Goal: Download file/media

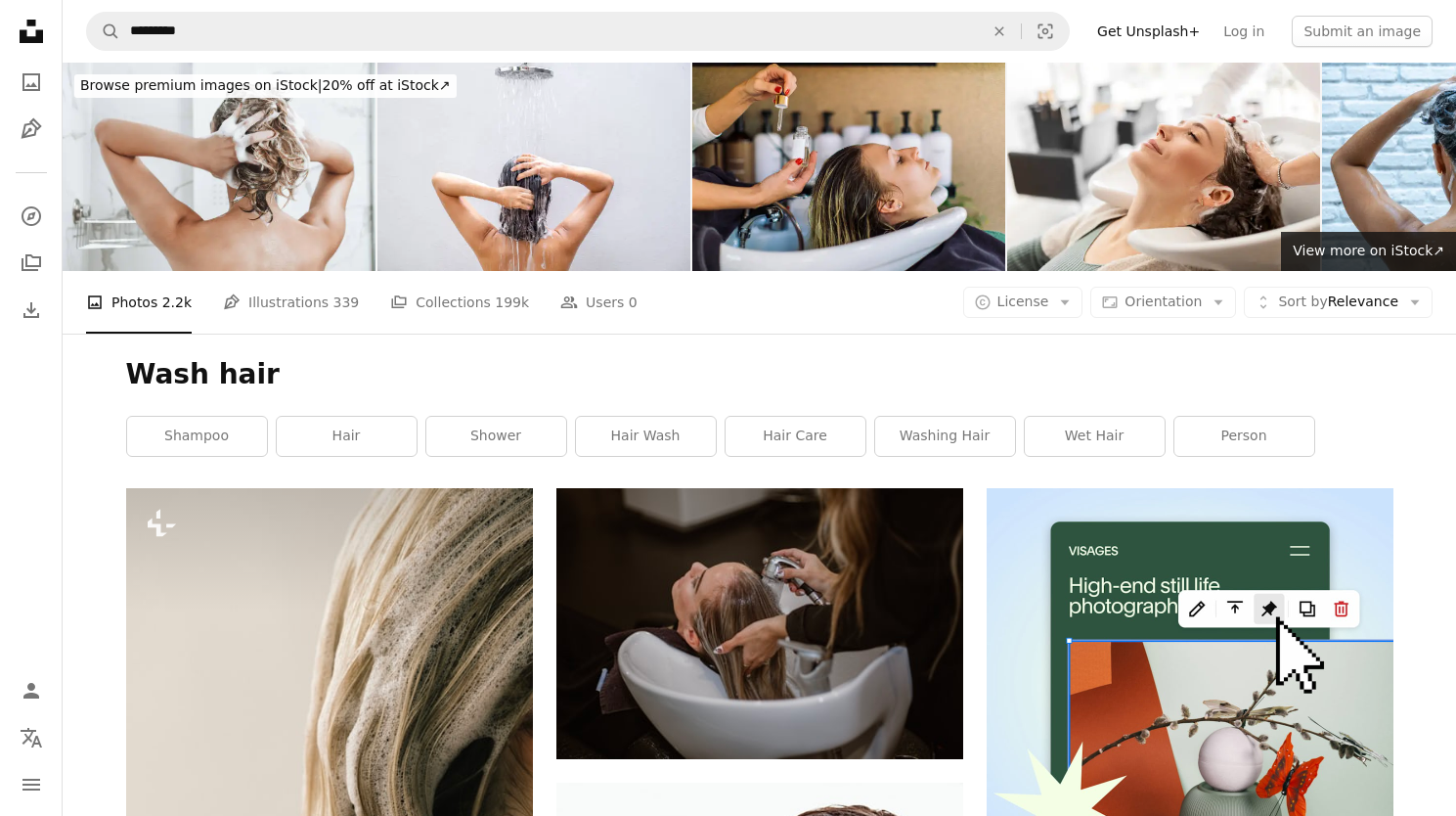
scroll to position [2467, 0]
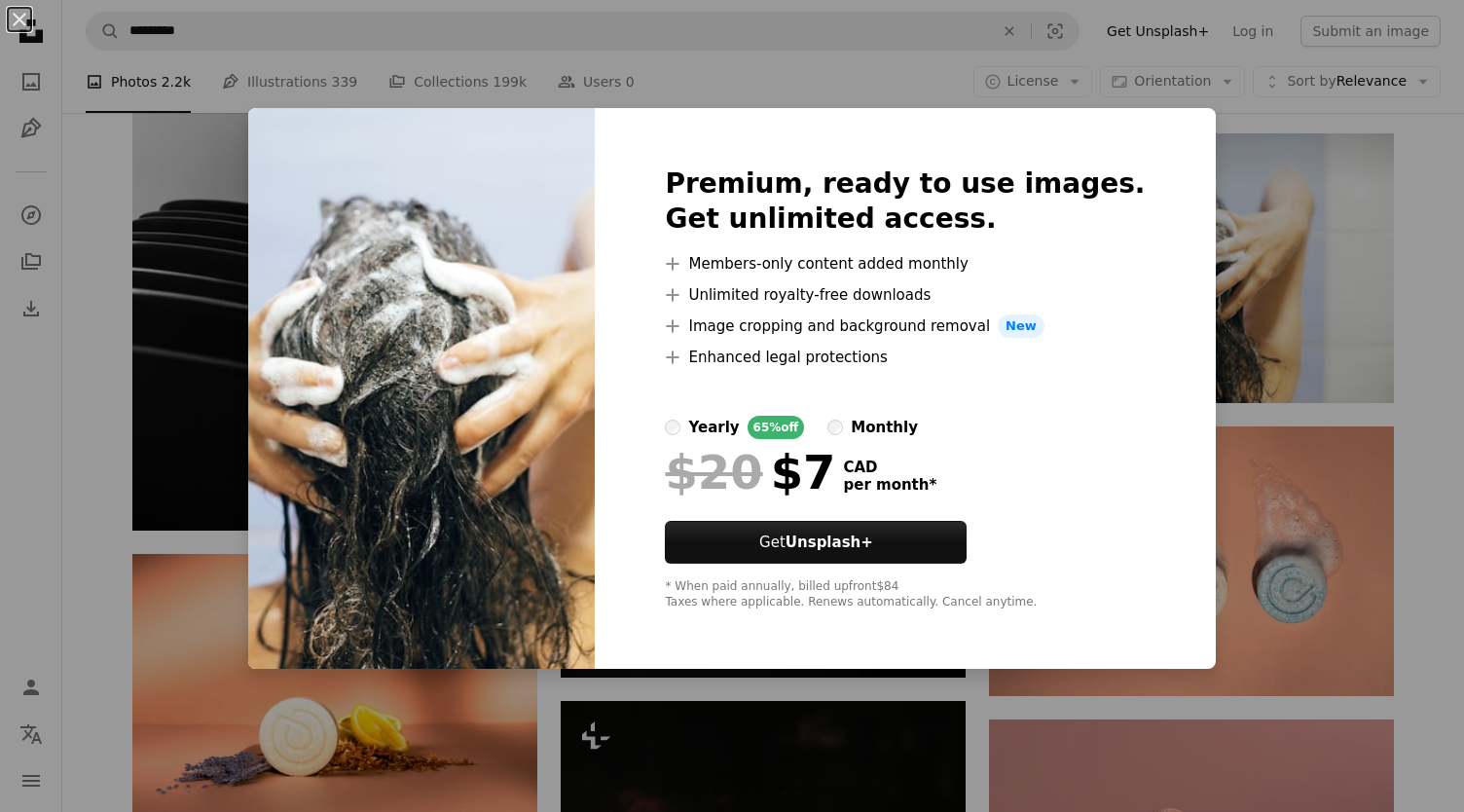
click at [1402, 178] on div "An X shape Premium, ready to use images. Get unlimited access. A plus sign Memb…" at bounding box center [732, 406] width 1464 height 812
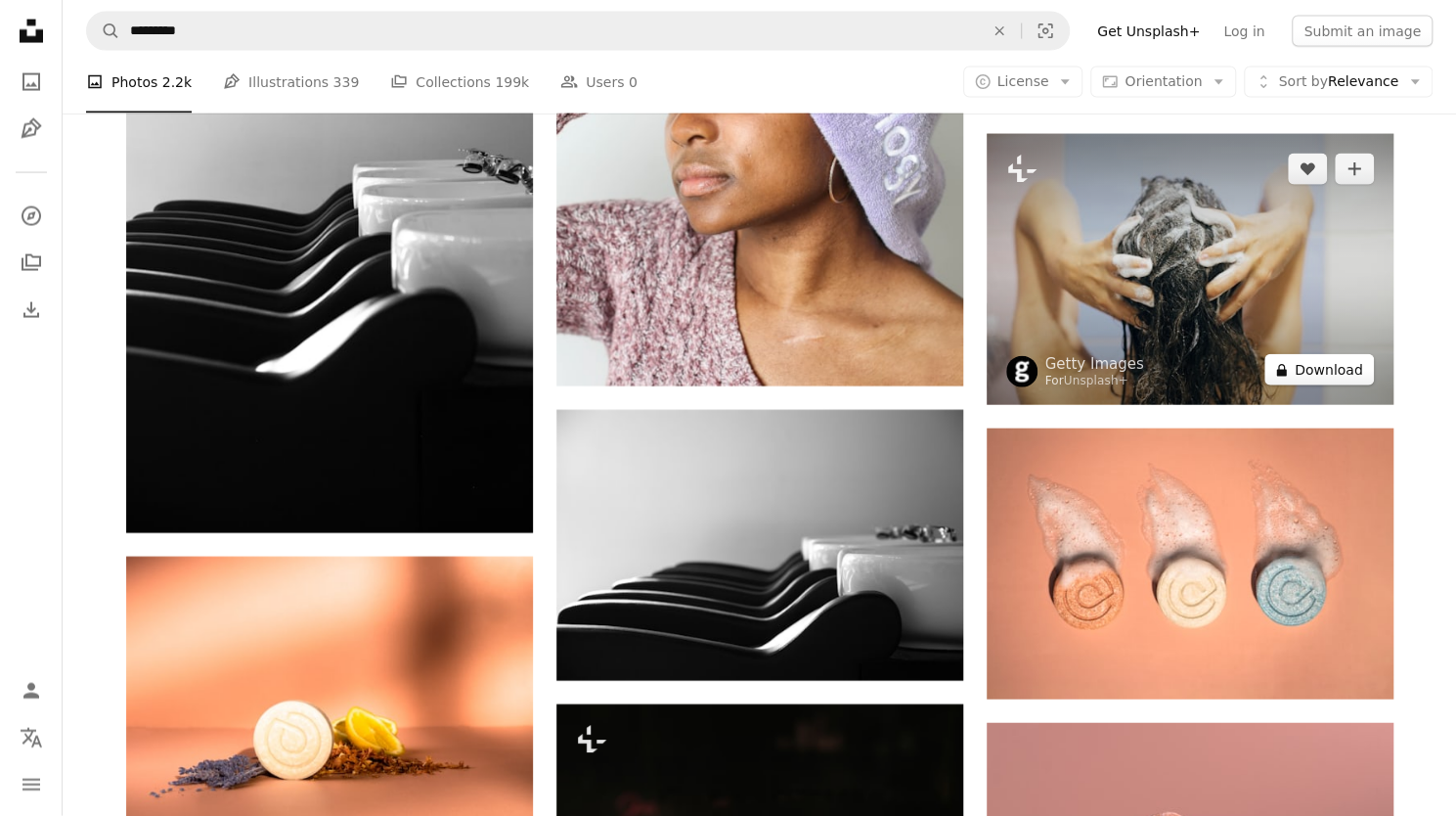
click at [1320, 381] on button "A lock Download" at bounding box center [1319, 370] width 110 height 31
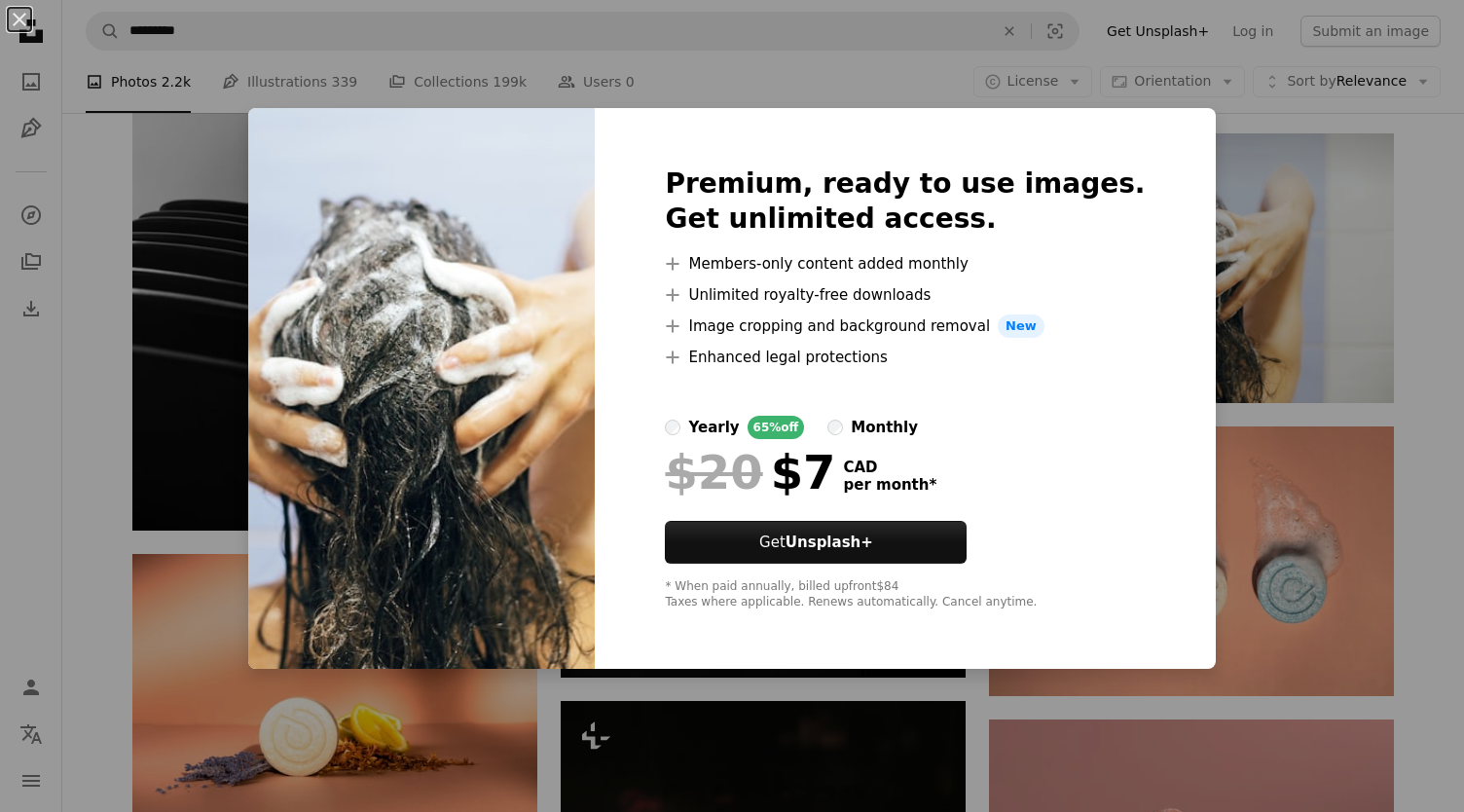
click at [1421, 237] on div "An X shape Premium, ready to use images. Get unlimited access. A plus sign Memb…" at bounding box center [732, 406] width 1464 height 812
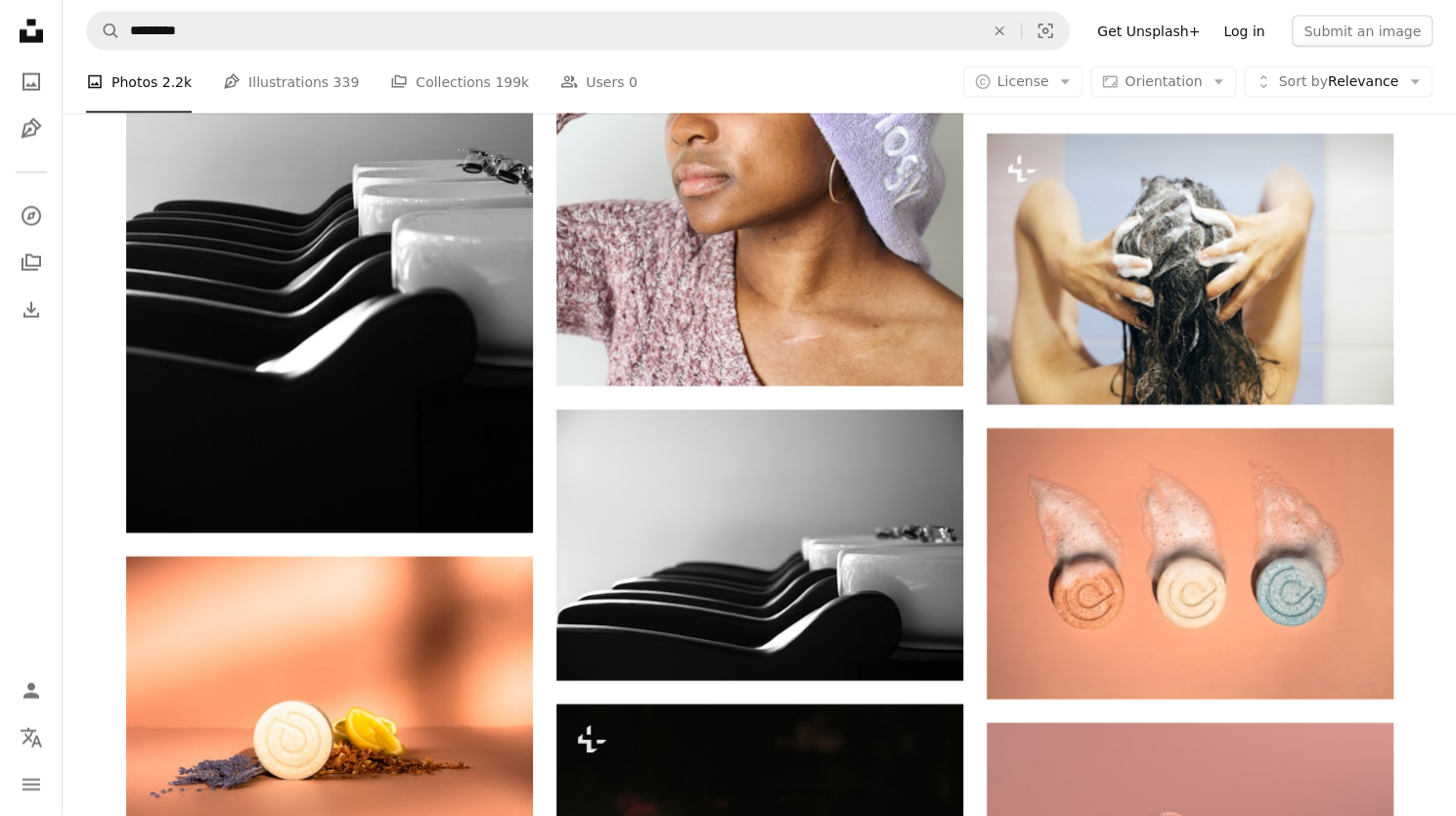
click at [1276, 21] on link "Log in" at bounding box center [1244, 31] width 65 height 31
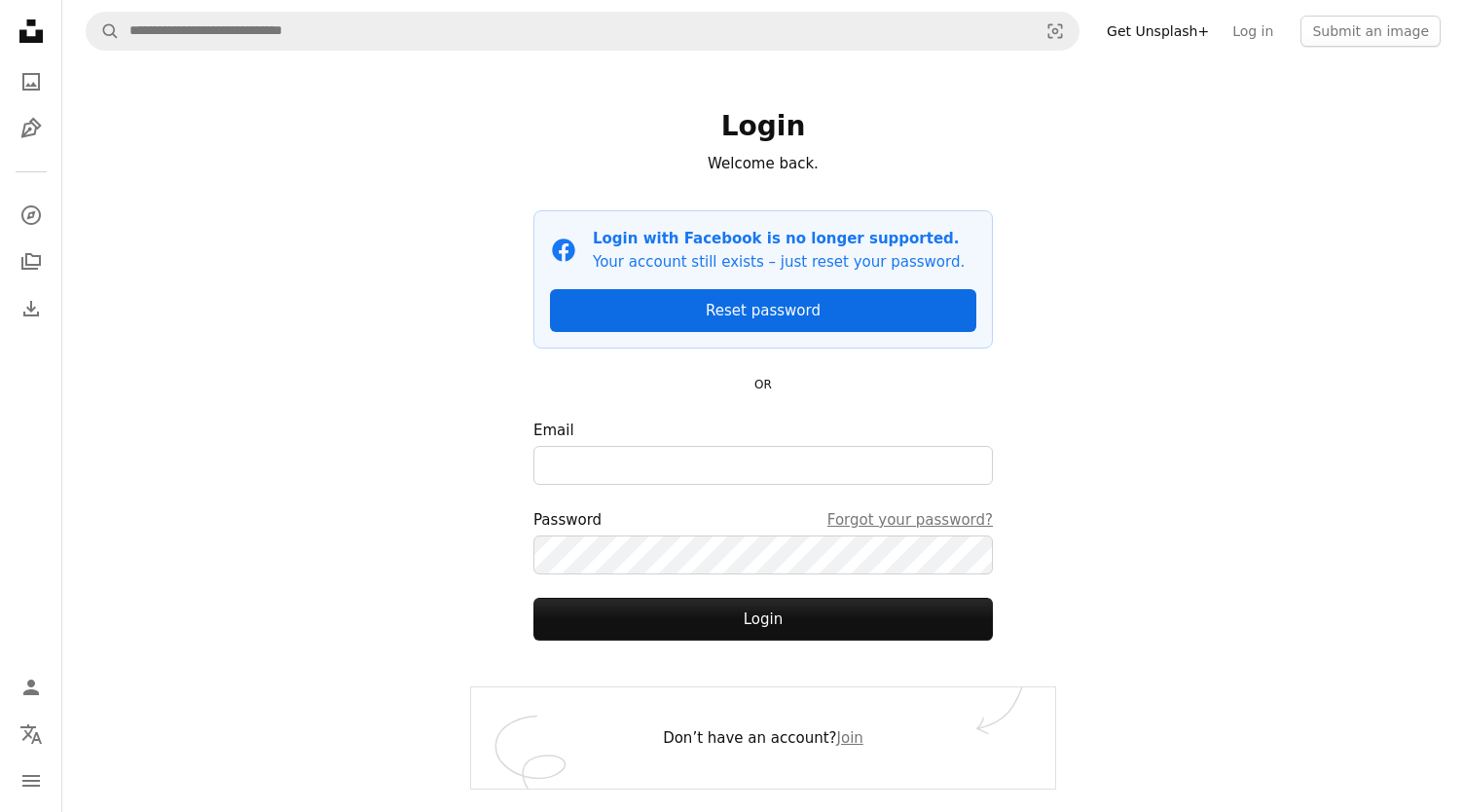
click at [731, 314] on link "Reset password" at bounding box center [764, 311] width 427 height 43
